Goal: Find specific page/section: Find specific page/section

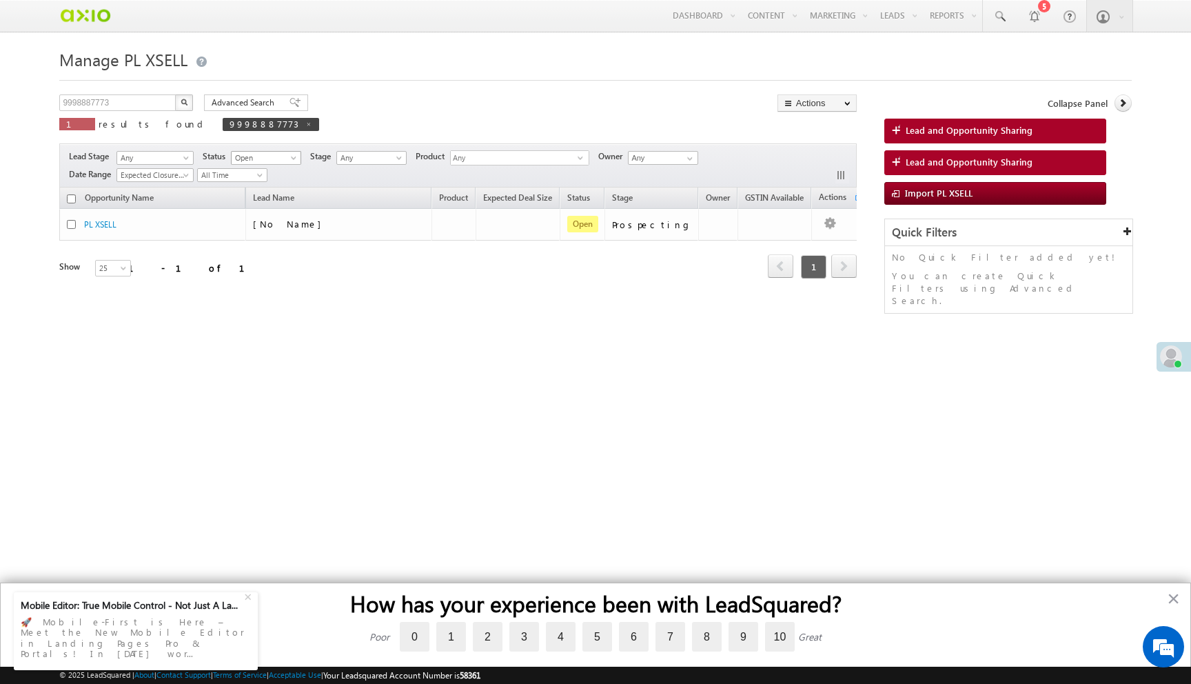
click at [249, 158] on span "Open" at bounding box center [264, 158] width 65 height 12
click at [380, 93] on div "× Online Away Offline Online Away Offline (Check-Out) [PERSON_NAME] Hours" at bounding box center [595, 217] width 1072 height 345
click at [187, 99] on button "button" at bounding box center [184, 102] width 18 height 17
click at [259, 155] on span "Open" at bounding box center [264, 158] width 65 height 12
click at [259, 170] on link "Any" at bounding box center [268, 174] width 70 height 12
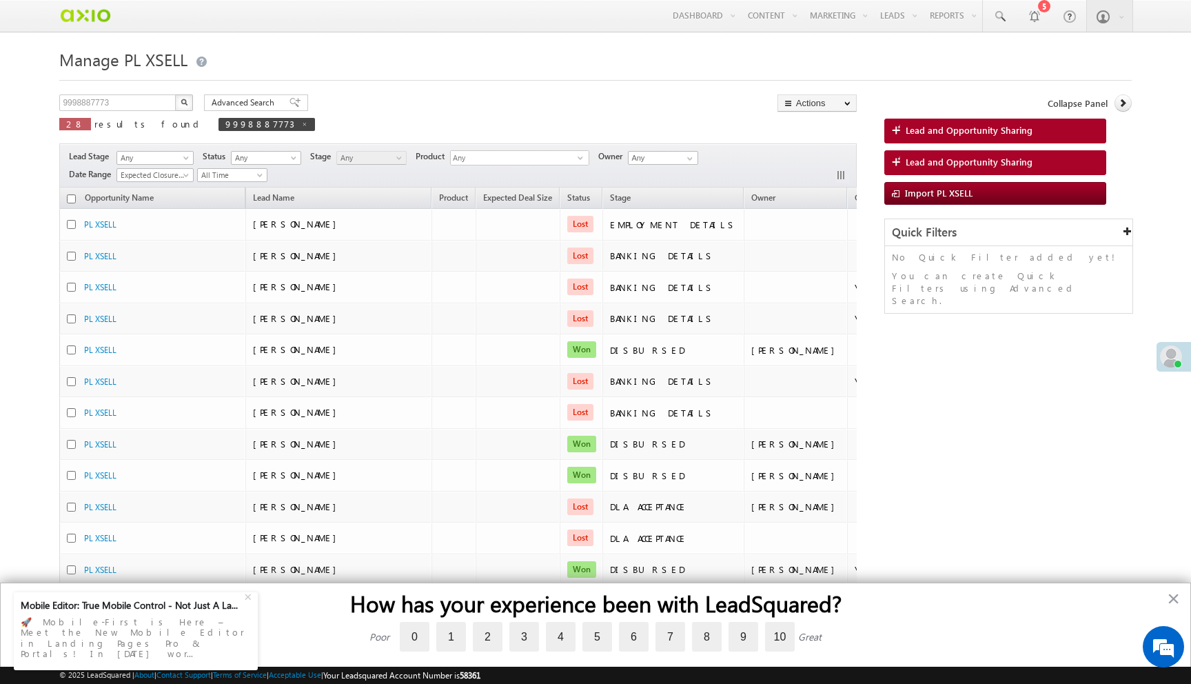
click at [185, 105] on img "button" at bounding box center [184, 102] width 7 height 7
click at [274, 159] on span "Any" at bounding box center [264, 158] width 65 height 12
click at [265, 190] on link "Open" at bounding box center [268, 187] width 70 height 12
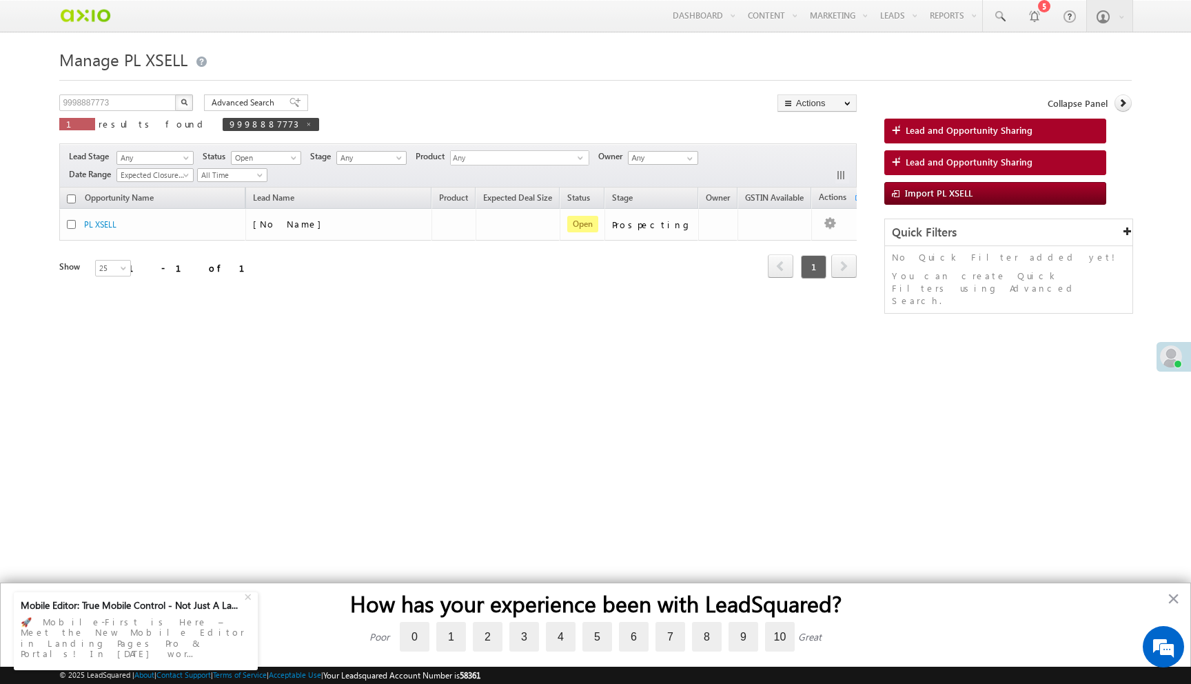
click at [184, 99] on button "button" at bounding box center [184, 102] width 18 height 17
click at [148, 97] on input "9998887773" at bounding box center [118, 102] width 118 height 17
paste input "55dd0266-561c-4e81-9eb4-e914c26c6740"
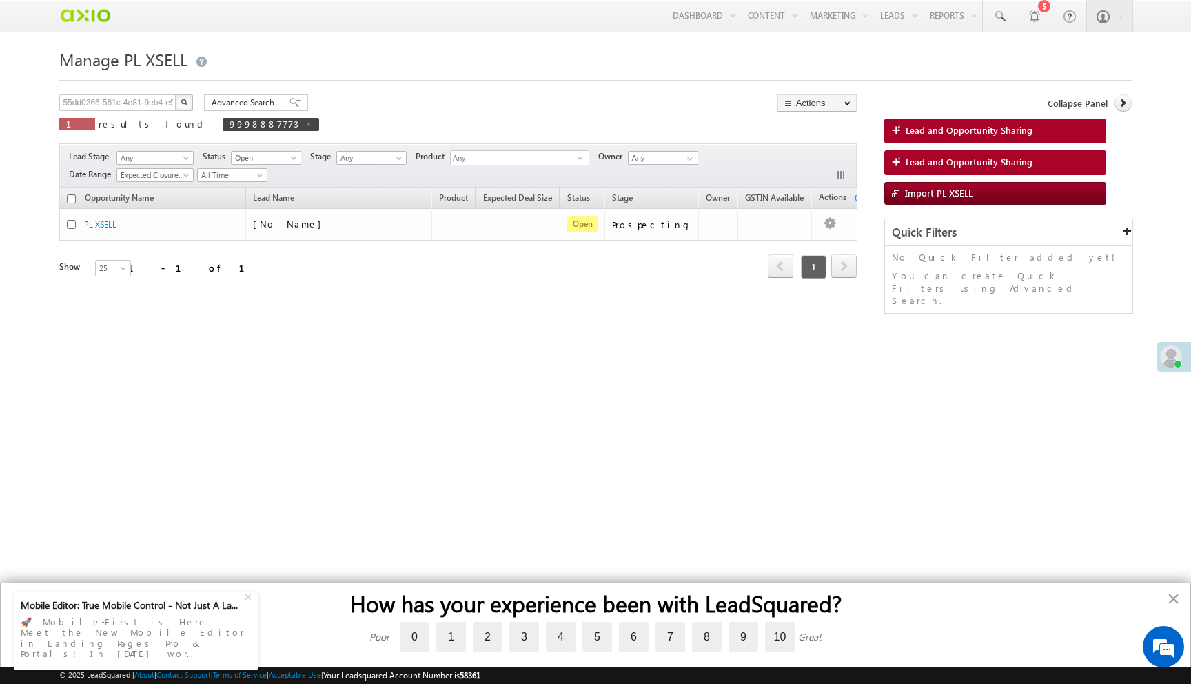
click at [187, 104] on img "button" at bounding box center [184, 102] width 7 height 7
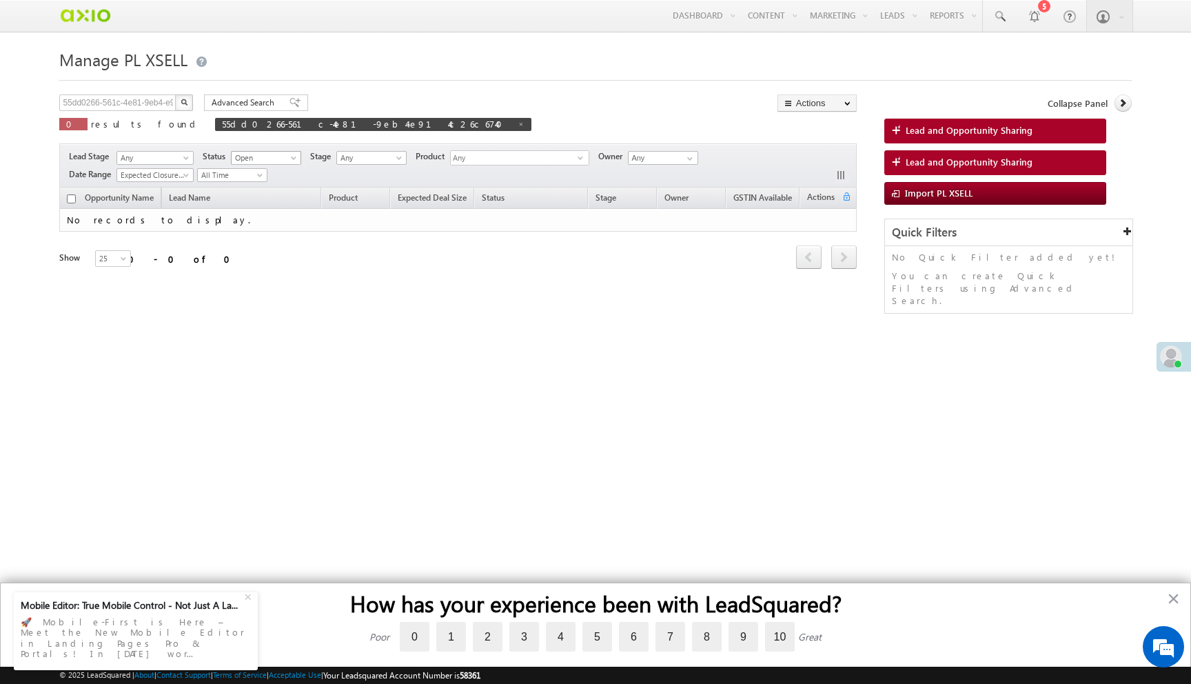
click at [265, 160] on span "Open" at bounding box center [264, 158] width 65 height 12
click at [263, 170] on link "Any" at bounding box center [268, 174] width 70 height 12
click at [190, 100] on button "button" at bounding box center [184, 102] width 18 height 17
click at [193, 98] on button "button" at bounding box center [184, 102] width 18 height 17
click at [154, 101] on input "55dd0266-561c-4e81-9eb4-e914c26c6740" at bounding box center [118, 102] width 118 height 17
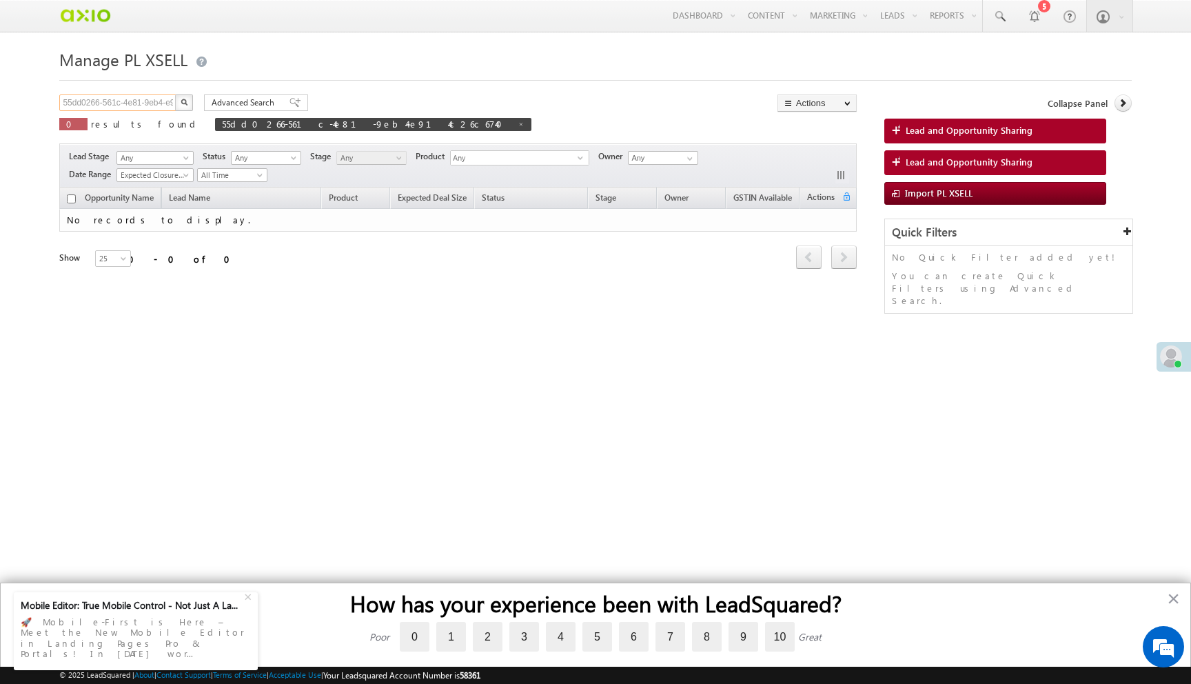
click at [154, 101] on input "55dd0266-561c-4e81-9eb4-e914c26c6740" at bounding box center [118, 102] width 118 height 17
type input "9998887773"
click at [188, 103] on img "button" at bounding box center [184, 102] width 7 height 7
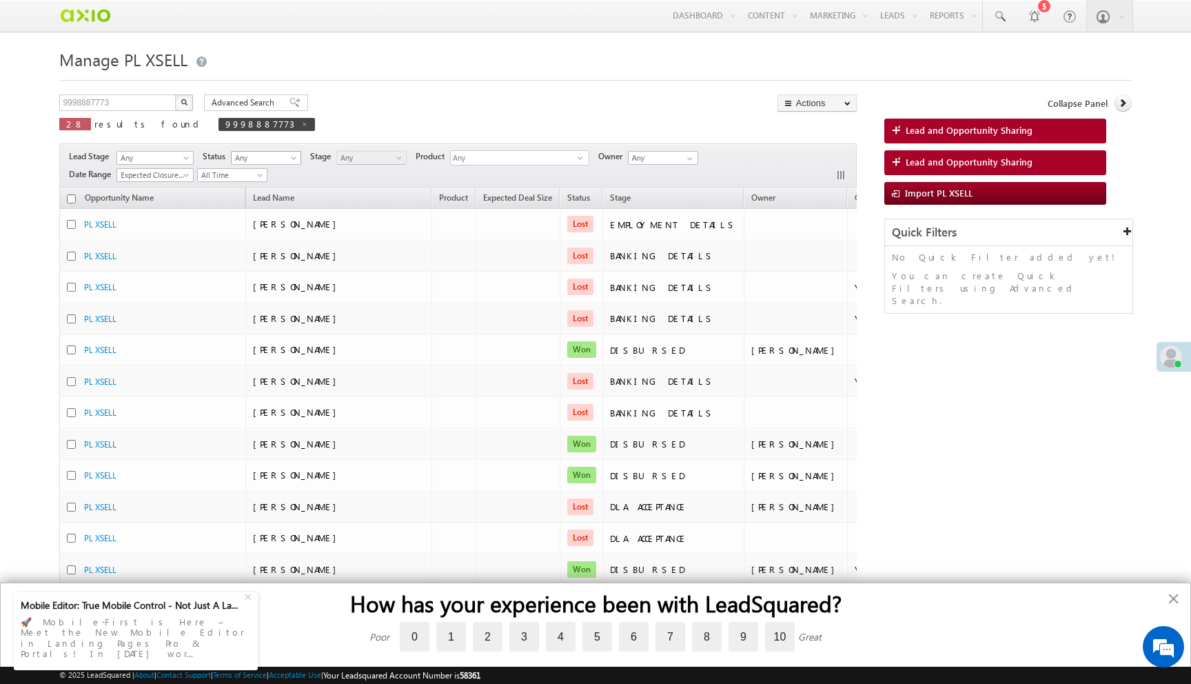
click at [262, 157] on span "Any" at bounding box center [264, 158] width 65 height 12
click at [261, 191] on link "Open" at bounding box center [268, 187] width 70 height 12
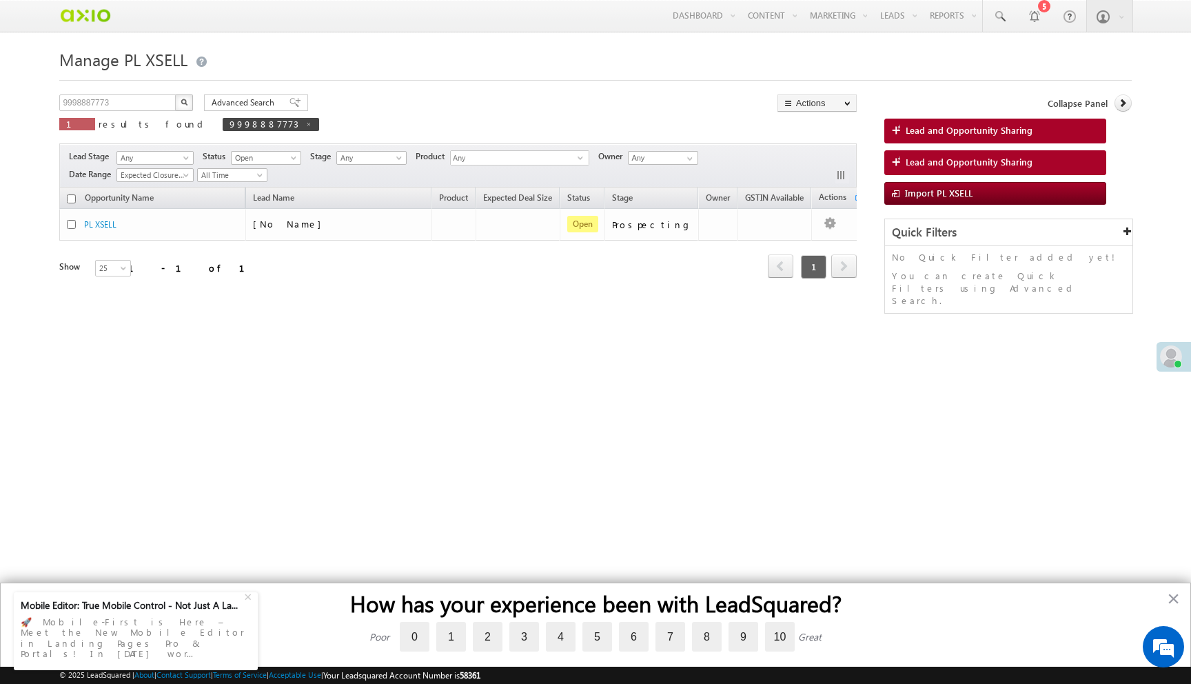
click at [183, 104] on img "button" at bounding box center [184, 102] width 7 height 7
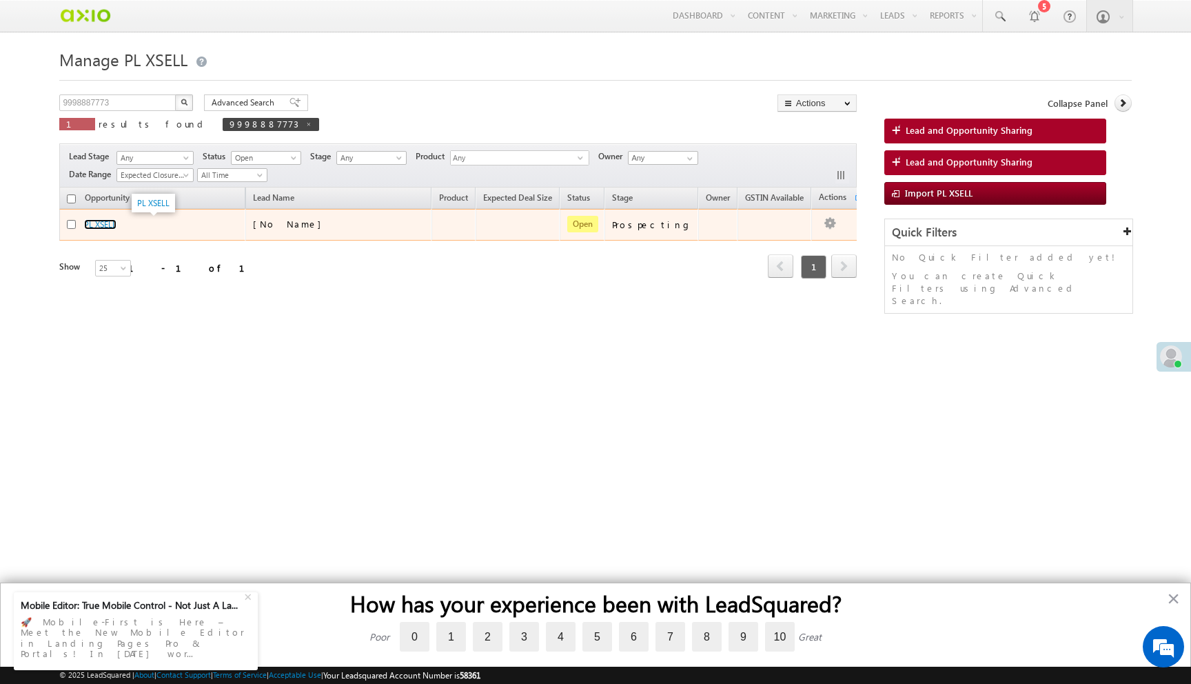
click at [101, 224] on link "PL XSELL" at bounding box center [100, 224] width 32 height 10
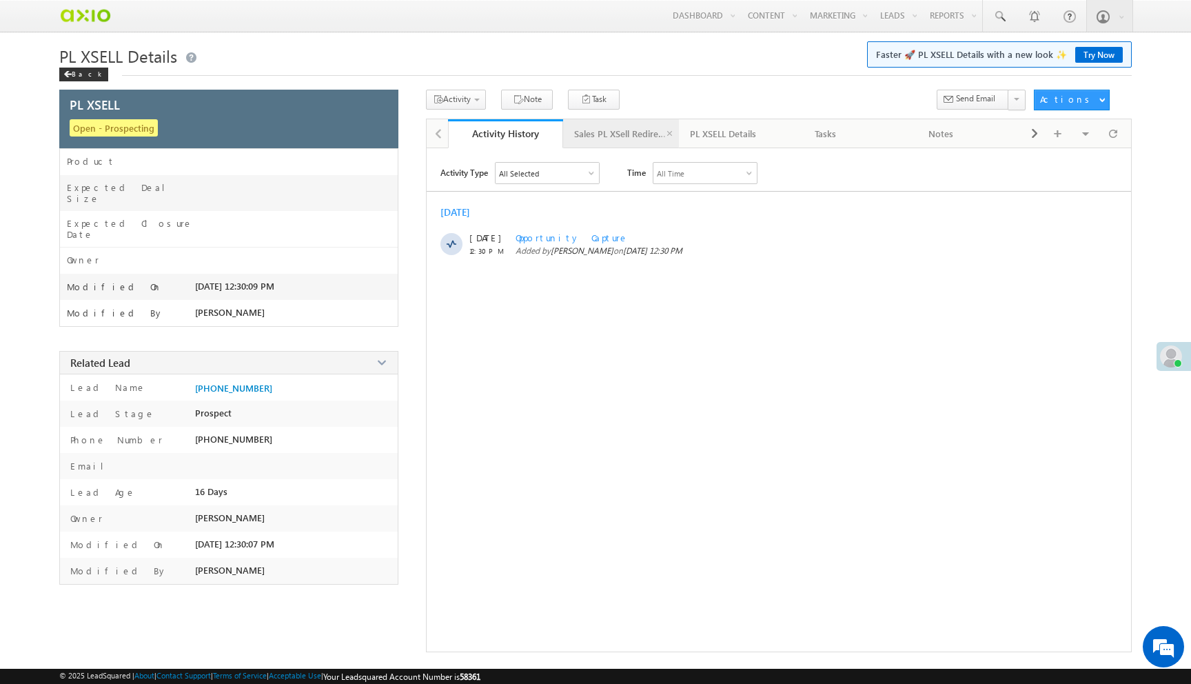
click at [635, 145] on link "Sales PL XSell Redirection" at bounding box center [621, 133] width 116 height 29
